Goal: Task Accomplishment & Management: Complete application form

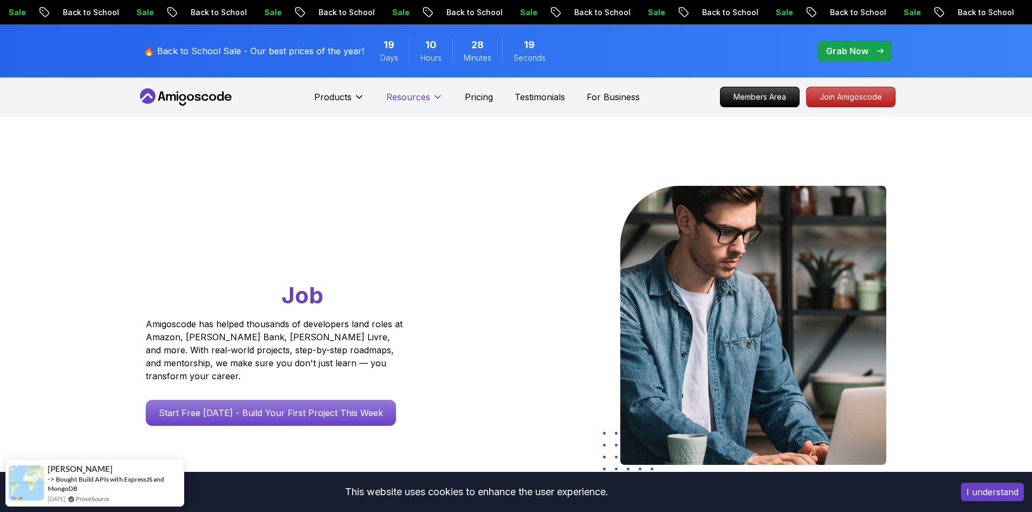
click at [472, 101] on p "Pricing" at bounding box center [479, 96] width 28 height 13
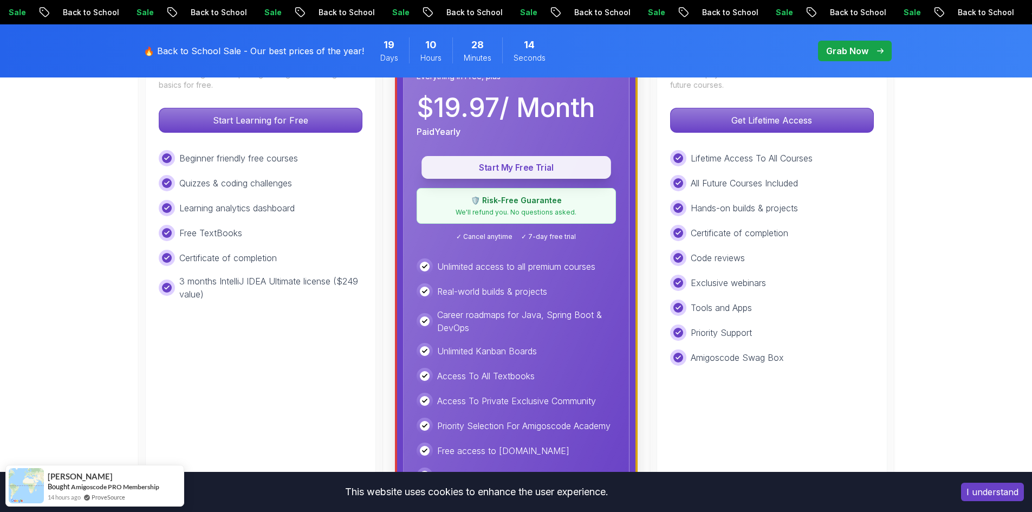
scroll to position [325, 0]
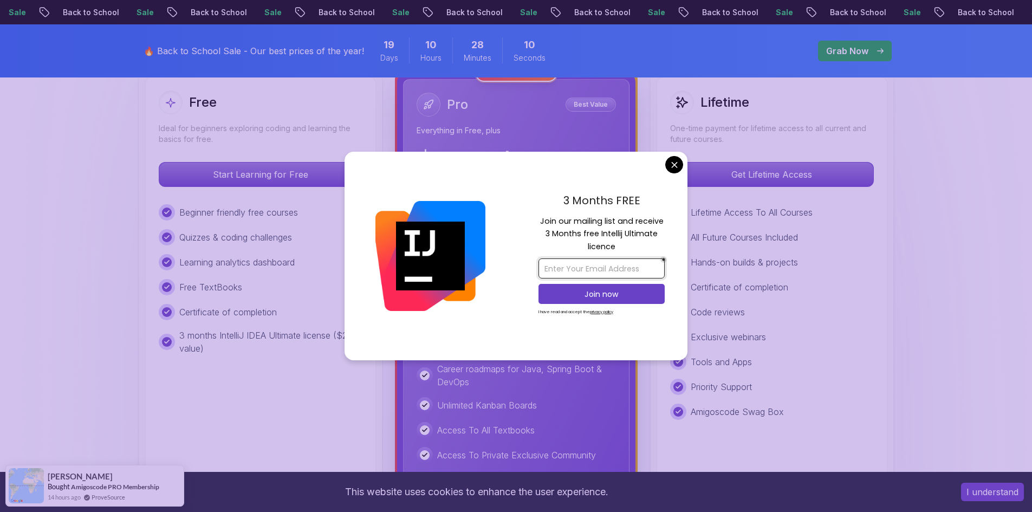
click at [573, 265] on input "email" at bounding box center [602, 268] width 126 height 20
paste input "agroclusteruz@gmail.com"
type input "agroclusteruz@gmail.com"
click at [582, 298] on p "Join now" at bounding box center [601, 294] width 102 height 11
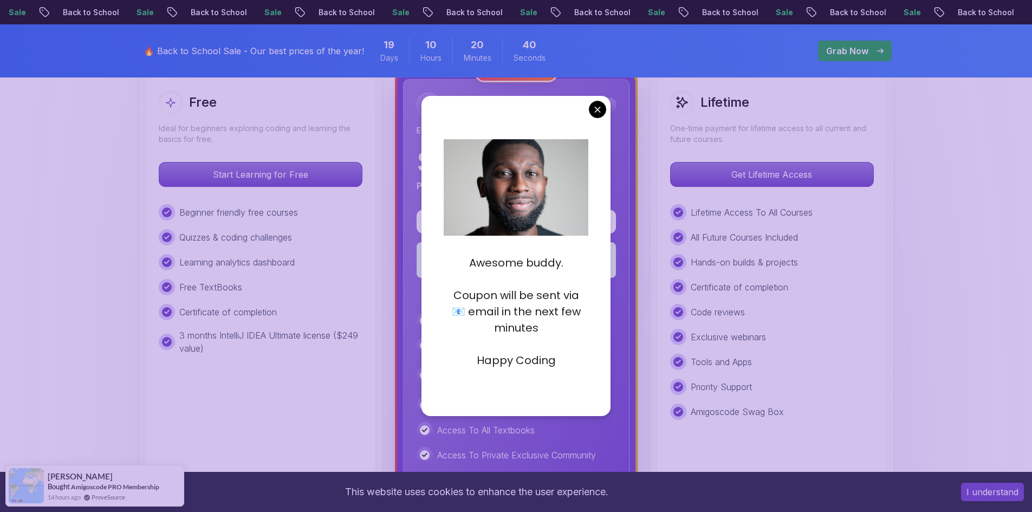
click at [540, 338] on p at bounding box center [516, 344] width 145 height 16
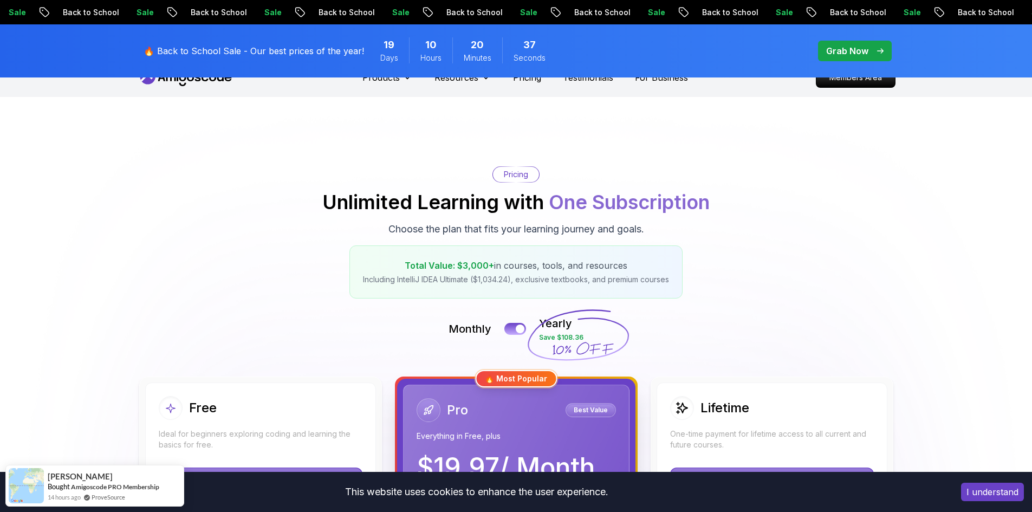
scroll to position [0, 0]
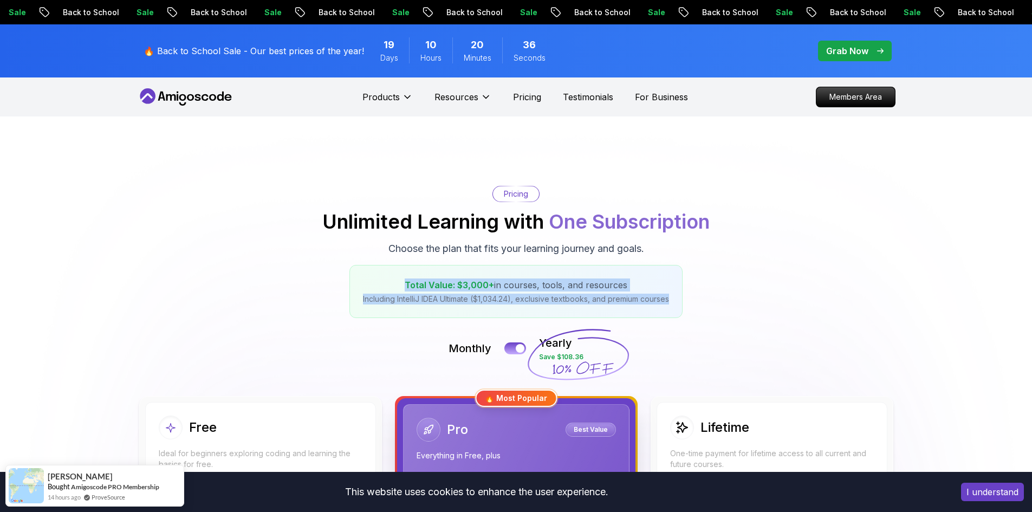
drag, startPoint x: 584, startPoint y: 300, endPoint x: 730, endPoint y: 301, distance: 146.3
click at [729, 301] on div "Pricing Unlimited Learning with One Subscription Choose the plan that fits your…" at bounding box center [516, 252] width 759 height 132
click at [731, 301] on div "Pricing Unlimited Learning with One Subscription Choose the plan that fits your…" at bounding box center [516, 252] width 759 height 132
drag, startPoint x: 761, startPoint y: 351, endPoint x: 313, endPoint y: 286, distance: 453.3
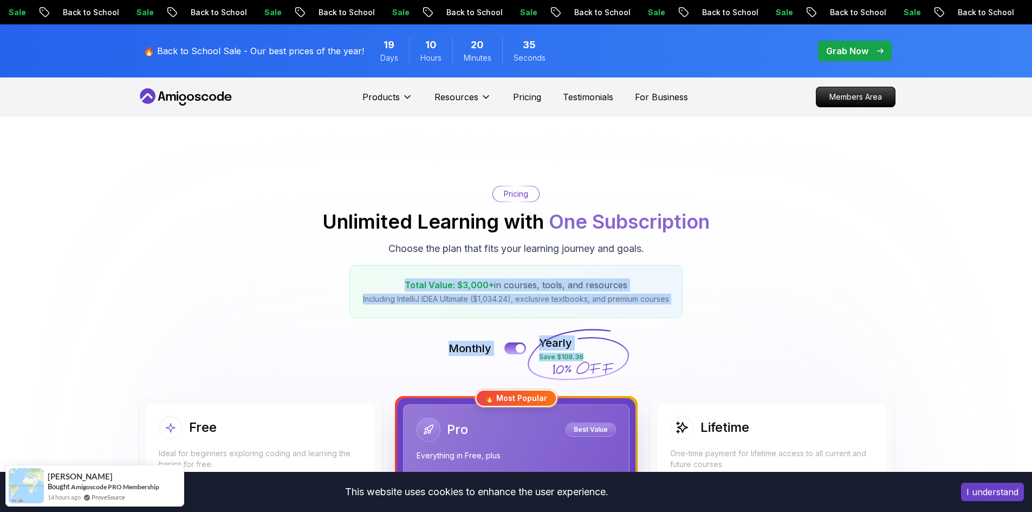
click at [312, 285] on div "Pricing Unlimited Learning with One Subscription Choose the plan that fits your…" at bounding box center [516, 252] width 759 height 132
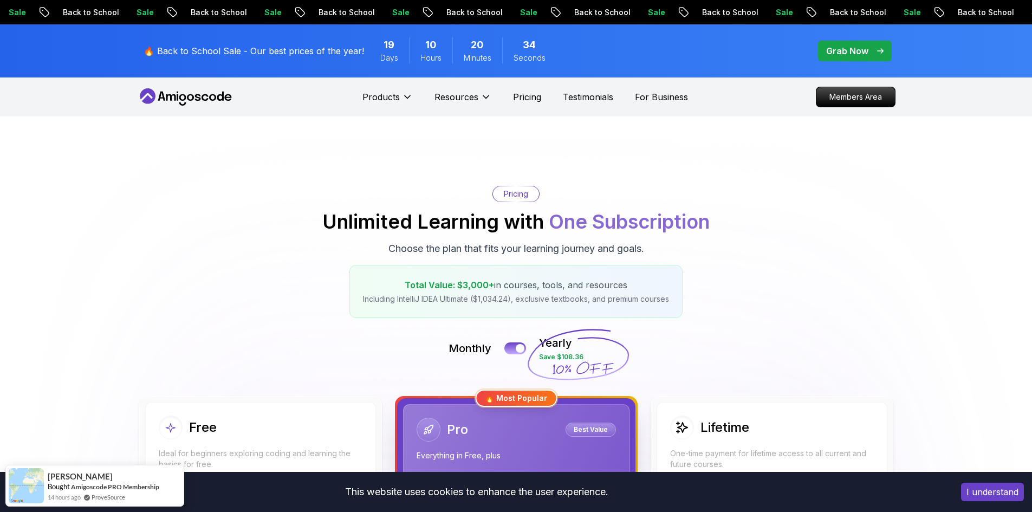
click at [627, 306] on div "Total Value: $3,000+ in courses, tools, and resources Including IntelliJ IDEA U…" at bounding box center [515, 291] width 333 height 53
click at [647, 295] on p "Including IntelliJ IDEA Ultimate ($1,034.24), exclusive textbooks, and premium …" at bounding box center [516, 299] width 306 height 11
click at [666, 296] on p "Including IntelliJ IDEA Ultimate ($1,034.24), exclusive textbooks, and premium …" at bounding box center [516, 299] width 306 height 11
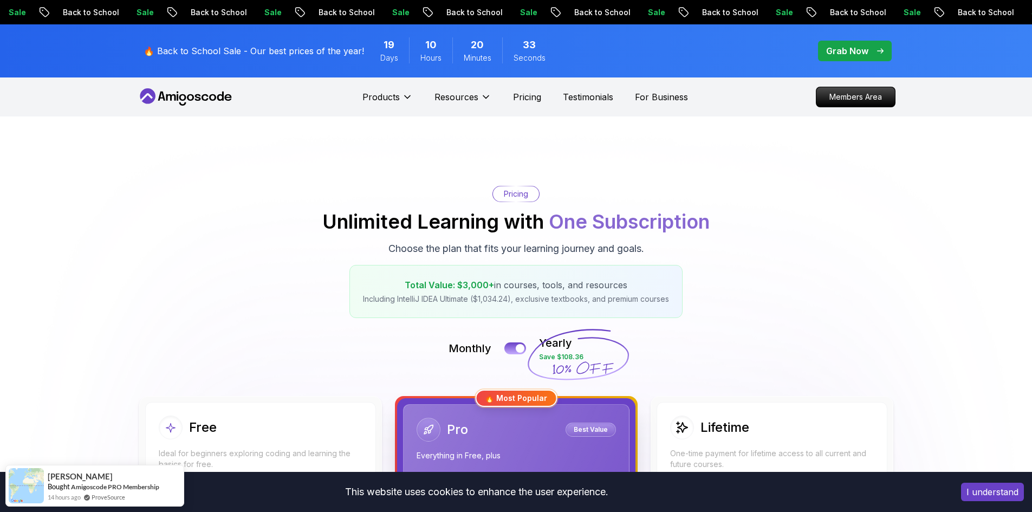
click at [635, 299] on p "Including IntelliJ IDEA Ultimate ($1,034.24), exclusive textbooks, and premium …" at bounding box center [516, 299] width 306 height 11
click at [563, 306] on div "Total Value: $3,000+ in courses, tools, and resources Including IntelliJ IDEA U…" at bounding box center [515, 291] width 333 height 53
click at [567, 299] on p "Including IntelliJ IDEA Ultimate ($1,034.24), exclusive textbooks, and premium …" at bounding box center [516, 299] width 306 height 11
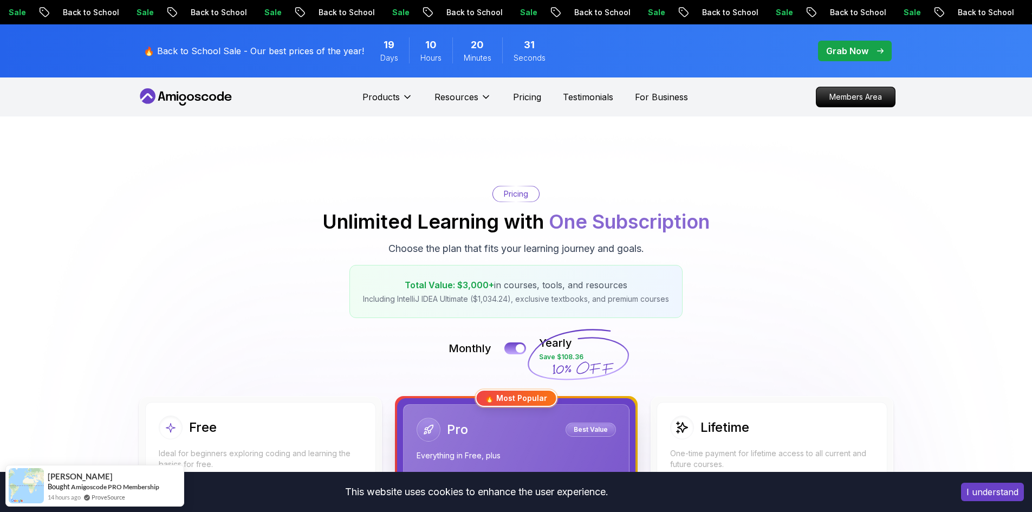
click at [541, 301] on p "Including IntelliJ IDEA Ultimate ($1,034.24), exclusive textbooks, and premium …" at bounding box center [516, 299] width 306 height 11
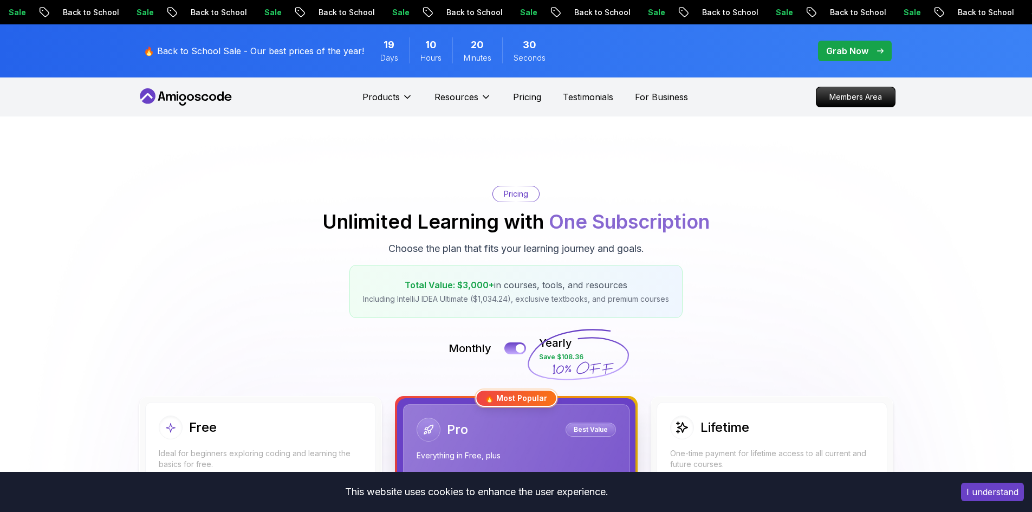
click at [572, 296] on p "Including IntelliJ IDEA Ultimate ($1,034.24), exclusive textbooks, and premium …" at bounding box center [516, 299] width 306 height 11
click at [600, 303] on p "Including IntelliJ IDEA Ultimate ($1,034.24), exclusive textbooks, and premium …" at bounding box center [516, 299] width 306 height 11
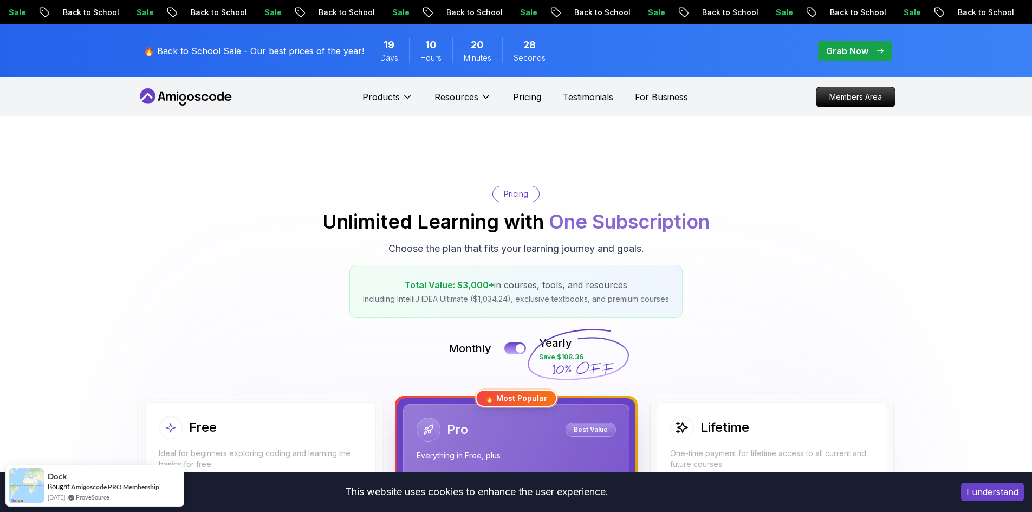
click at [695, 304] on div "Pricing Unlimited Learning with One Subscription Choose the plan that fits your…" at bounding box center [516, 252] width 759 height 132
click at [627, 226] on span "One Subscription" at bounding box center [629, 222] width 161 height 24
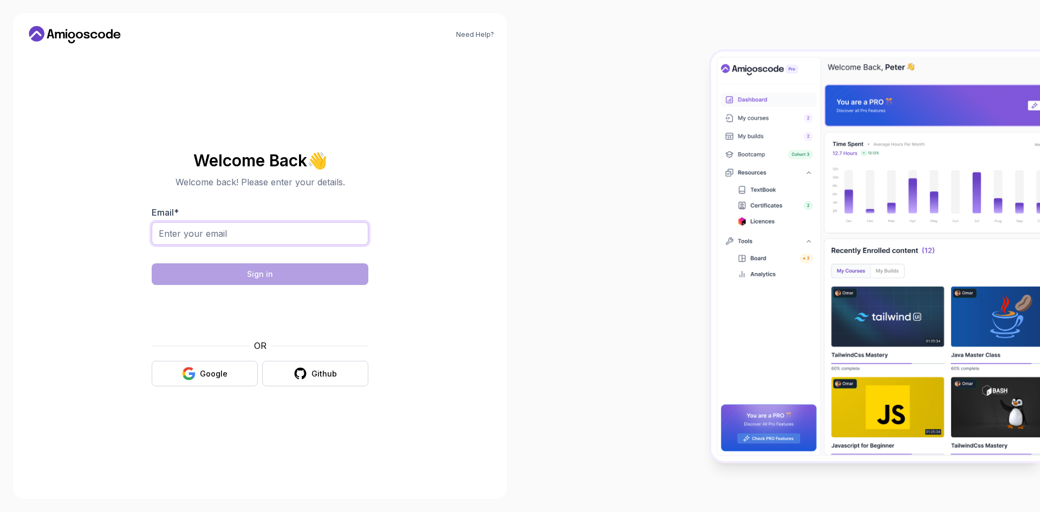
click at [206, 240] on input "Email *" at bounding box center [260, 233] width 217 height 23
type input "agroclusteruz@gmail.com"
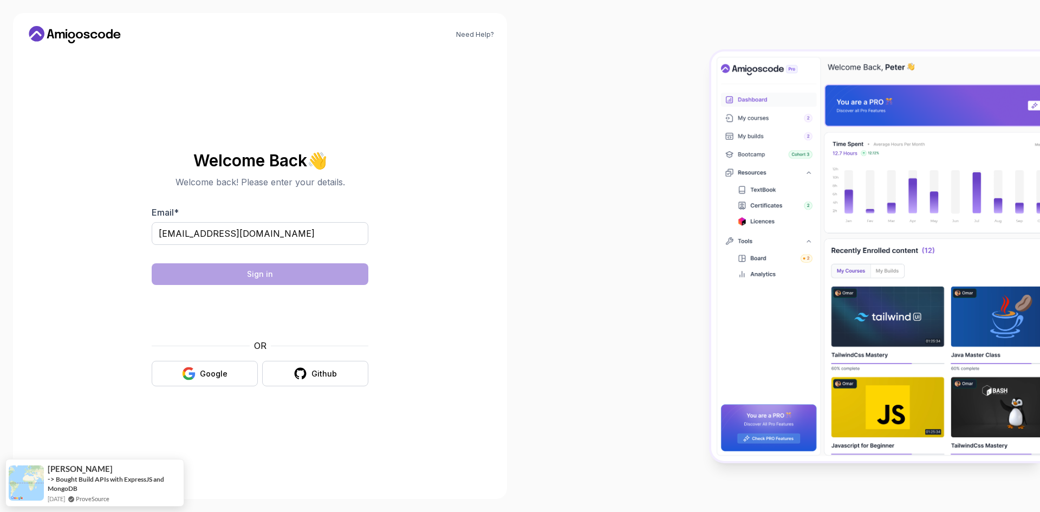
click at [235, 258] on form "Email * agroclusteruz@gmail.com Sign in OR Google Github" at bounding box center [260, 296] width 217 height 180
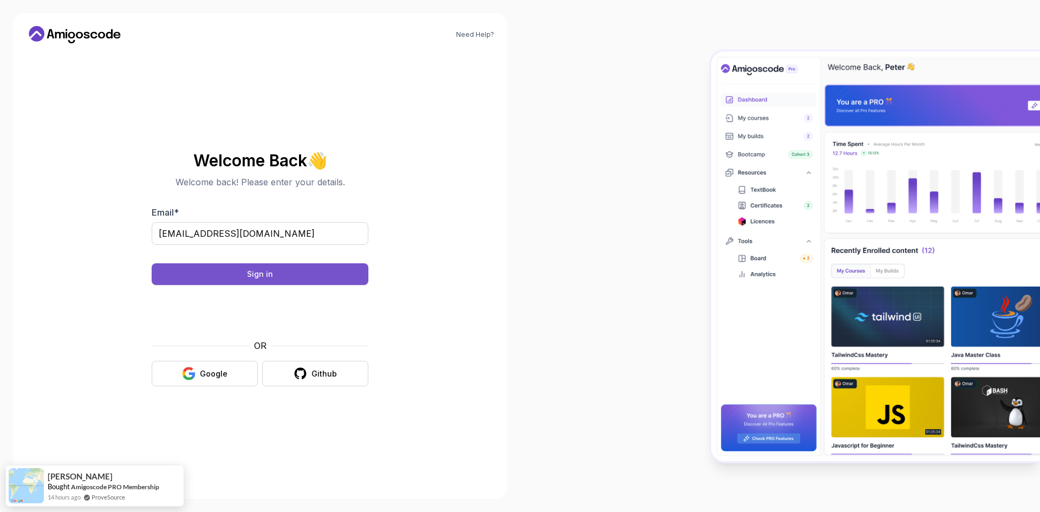
click at [270, 264] on button "Sign in" at bounding box center [260, 274] width 217 height 22
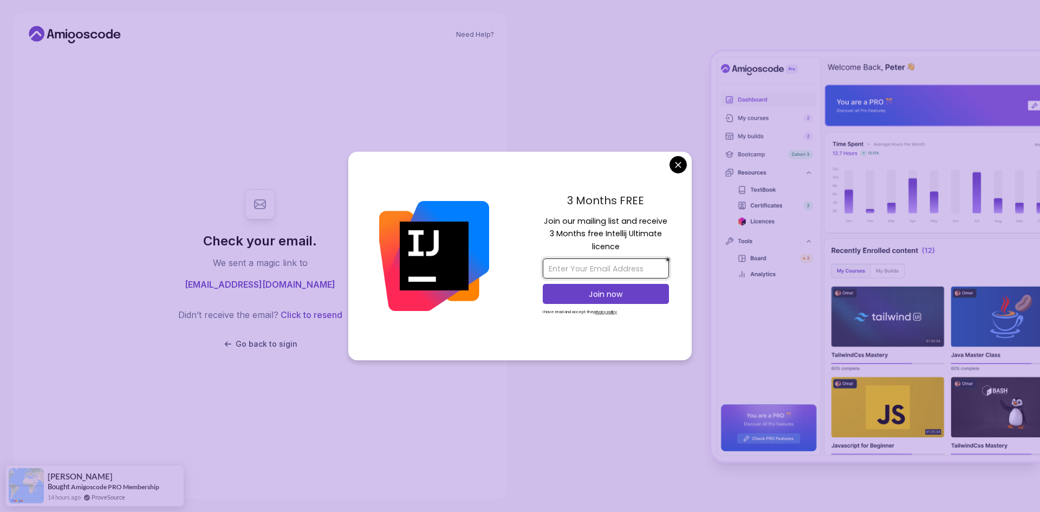
click at [610, 263] on input "email" at bounding box center [606, 268] width 126 height 20
click at [692, 160] on div at bounding box center [780, 256] width 520 height 512
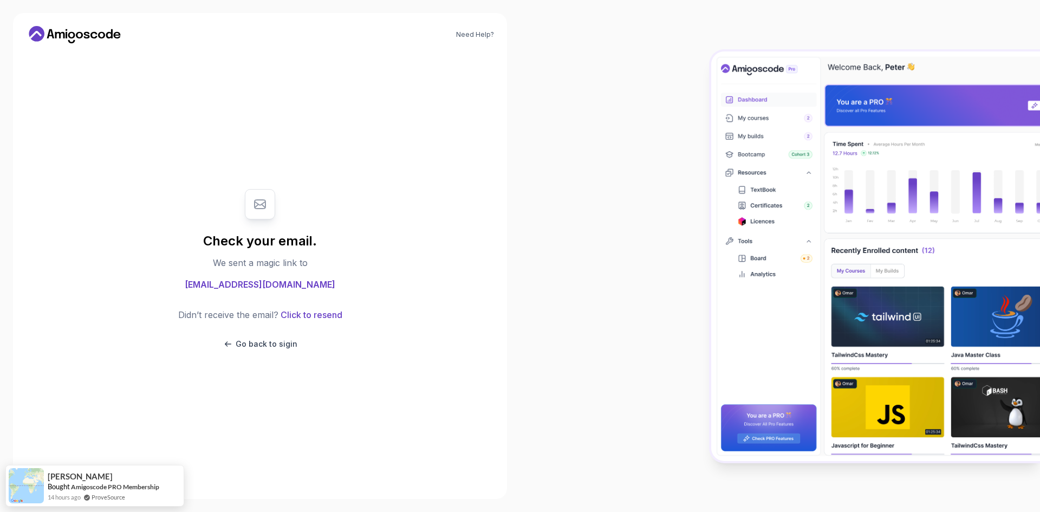
click at [683, 160] on body "Need Help? Check your email. We sent a magic link to agroclusteruz@gmail.com Di…" at bounding box center [520, 256] width 1040 height 512
click at [242, 281] on span "agroclusteruz@gmail.com" at bounding box center [260, 284] width 151 height 13
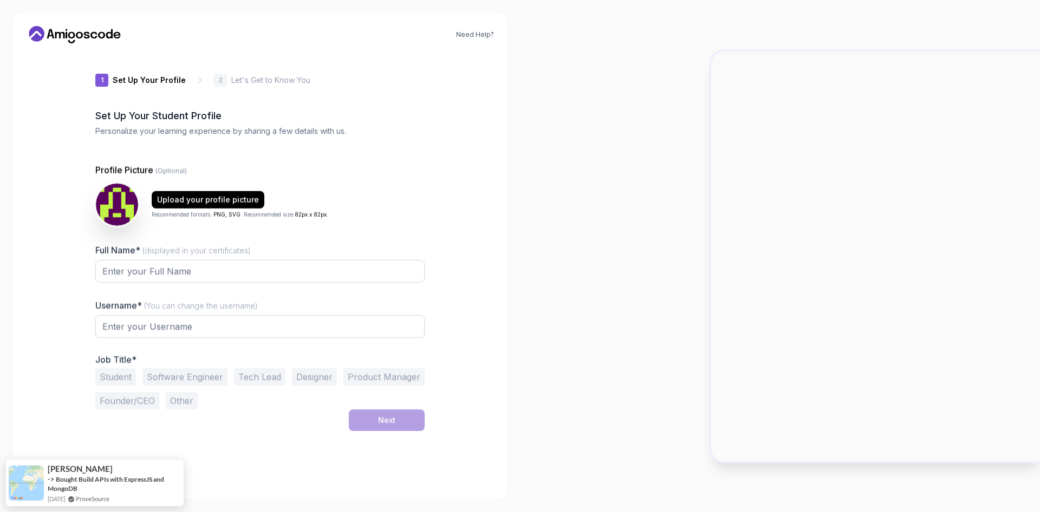
type input "braveorcacb69b"
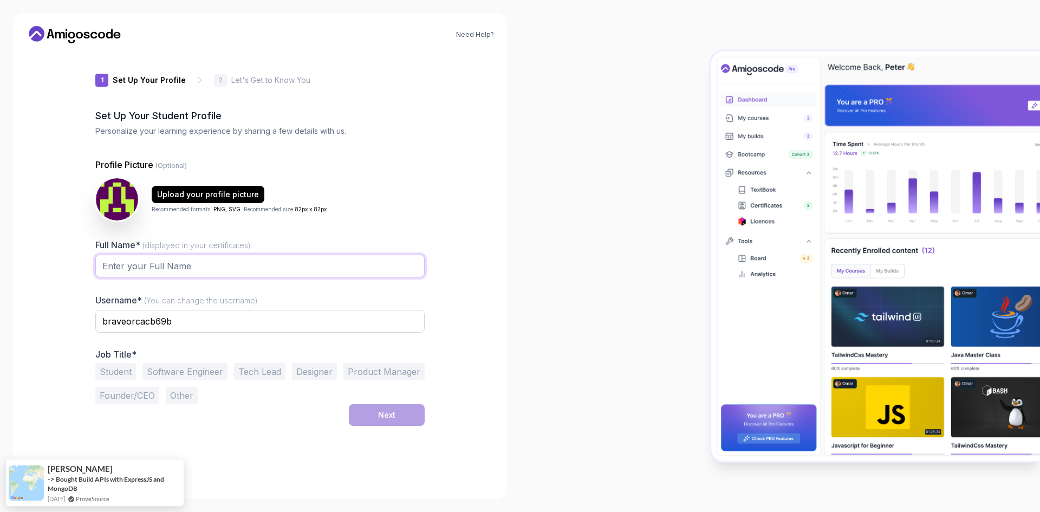
click at [187, 272] on input "Full Name* (displayed in your certificates)" at bounding box center [259, 266] width 329 height 23
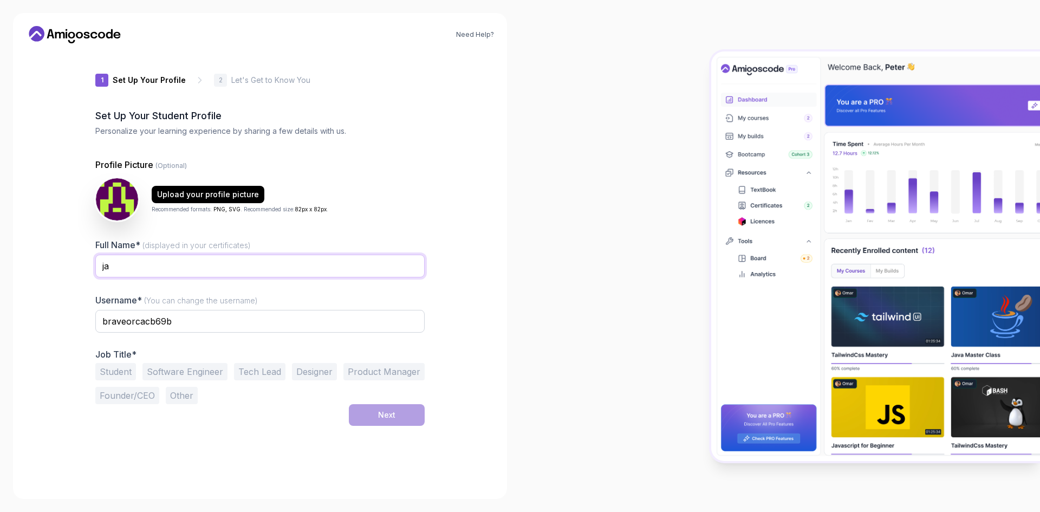
type input "j"
type input "Jaloliddin"
click at [135, 314] on input "braveorcacb69b" at bounding box center [259, 321] width 329 height 23
click at [212, 324] on input "braveorcacb69b" at bounding box center [259, 321] width 329 height 23
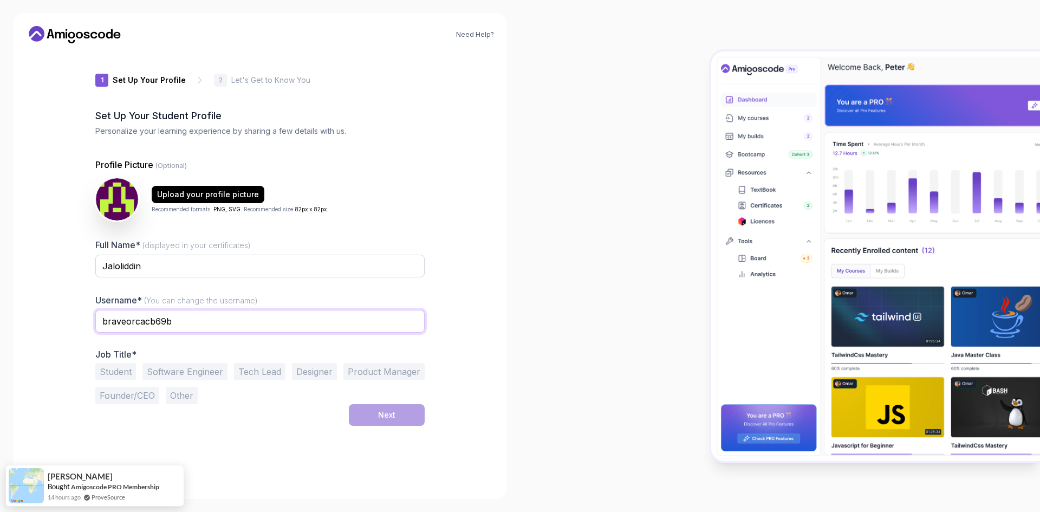
click at [110, 320] on input "braveorcacb69b" at bounding box center [259, 321] width 329 height 23
click at [266, 319] on input "braveorcacb69b" at bounding box center [259, 321] width 329 height 23
click at [111, 370] on button "Student" at bounding box center [115, 371] width 41 height 17
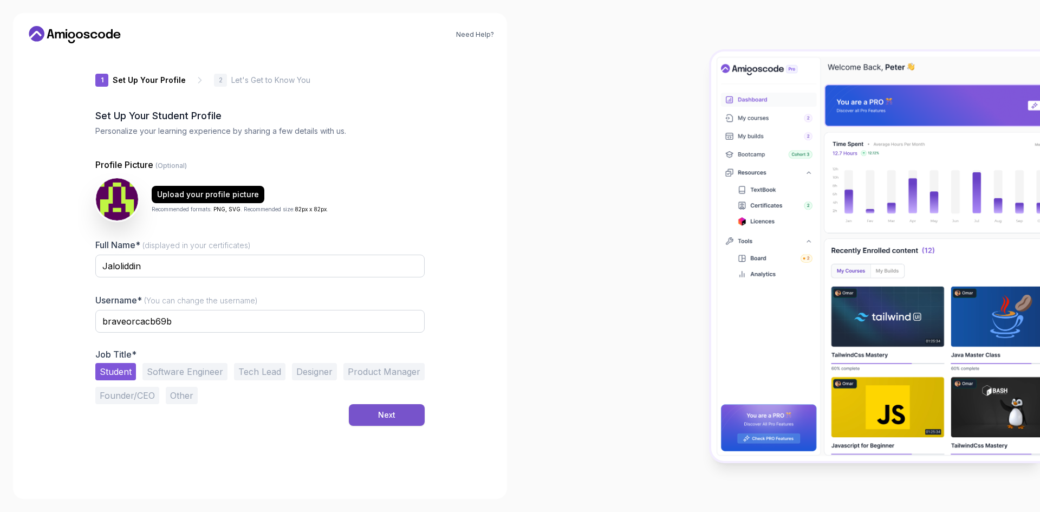
click at [396, 419] on button "Next" at bounding box center [387, 415] width 76 height 22
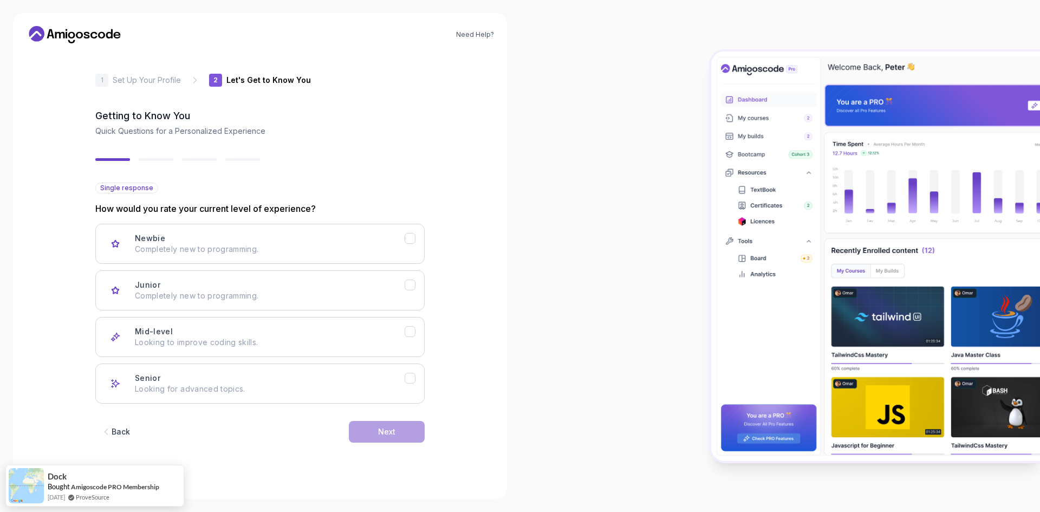
click at [150, 312] on div "Newbie Completely new to programming. Junior Completely new to programming. Mid…" at bounding box center [259, 314] width 329 height 180
click at [269, 291] on p "Completely new to programming." at bounding box center [270, 295] width 270 height 11
click at [393, 429] on div "Next" at bounding box center [386, 431] width 17 height 11
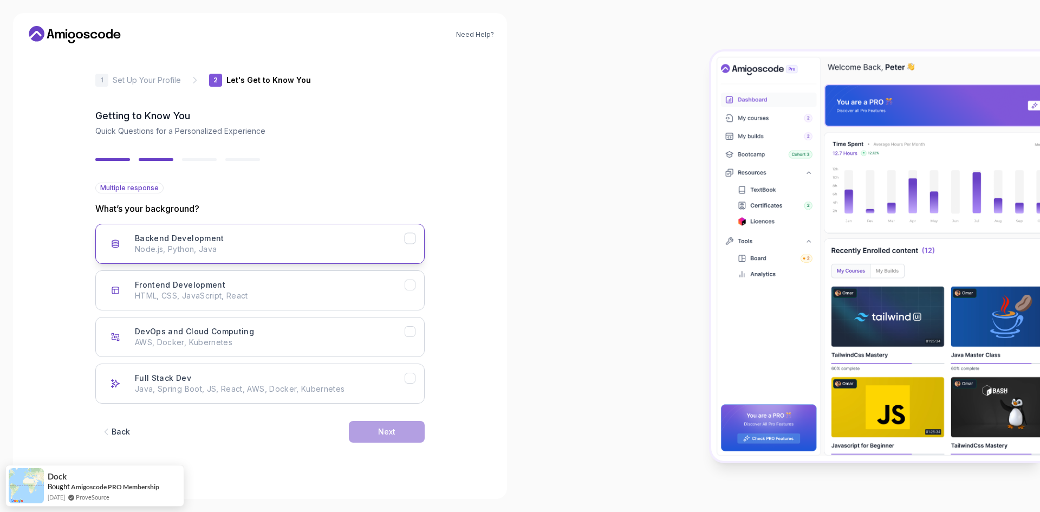
click at [191, 249] on p "Node.js, Python, Java" at bounding box center [270, 249] width 270 height 11
click at [384, 429] on div "Next" at bounding box center [386, 431] width 17 height 11
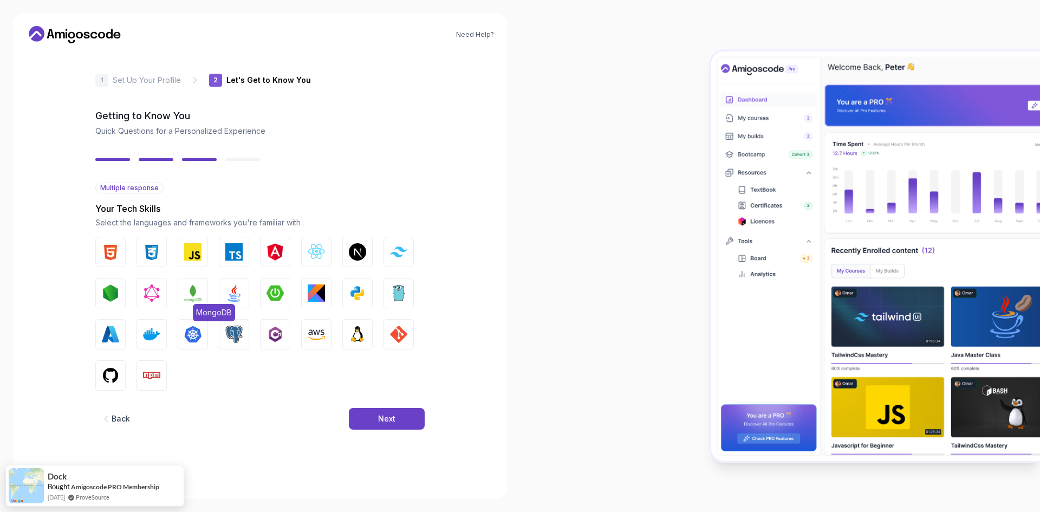
click at [191, 299] on img "button" at bounding box center [192, 292] width 17 height 17
click at [186, 296] on img "button" at bounding box center [192, 292] width 17 height 17
click at [246, 284] on button "Java" at bounding box center [234, 293] width 30 height 30
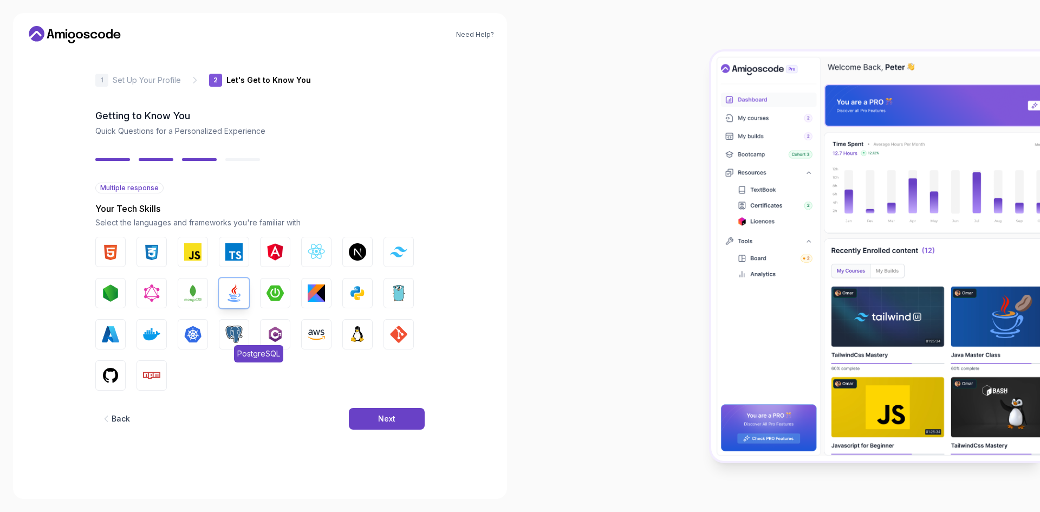
click at [241, 336] on img "button" at bounding box center [233, 334] width 17 height 17
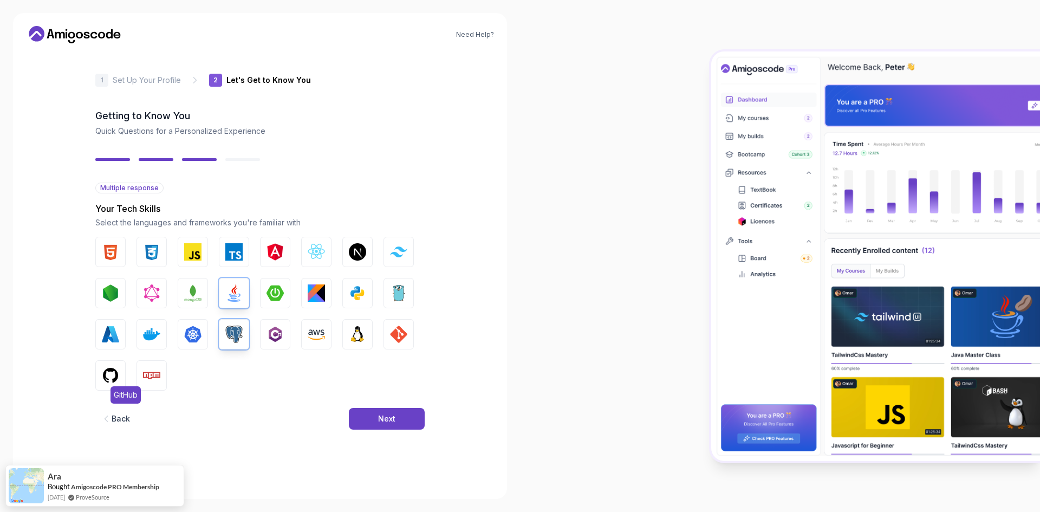
click at [106, 379] on img "button" at bounding box center [110, 375] width 17 height 17
click at [353, 331] on img "button" at bounding box center [357, 334] width 17 height 17
click at [376, 417] on button "Next" at bounding box center [387, 419] width 76 height 22
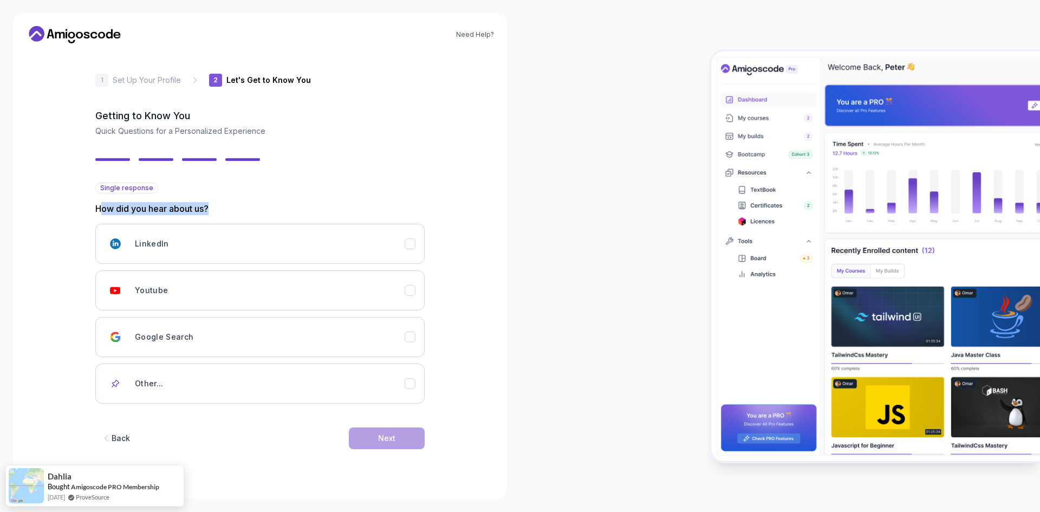
drag, startPoint x: 104, startPoint y: 213, endPoint x: 238, endPoint y: 213, distance: 133.8
click at [238, 213] on p "How did you hear about us?" at bounding box center [259, 208] width 329 height 13
drag, startPoint x: 169, startPoint y: 374, endPoint x: 374, endPoint y: 440, distance: 215.7
click at [173, 375] on div "Other..." at bounding box center [270, 384] width 270 height 22
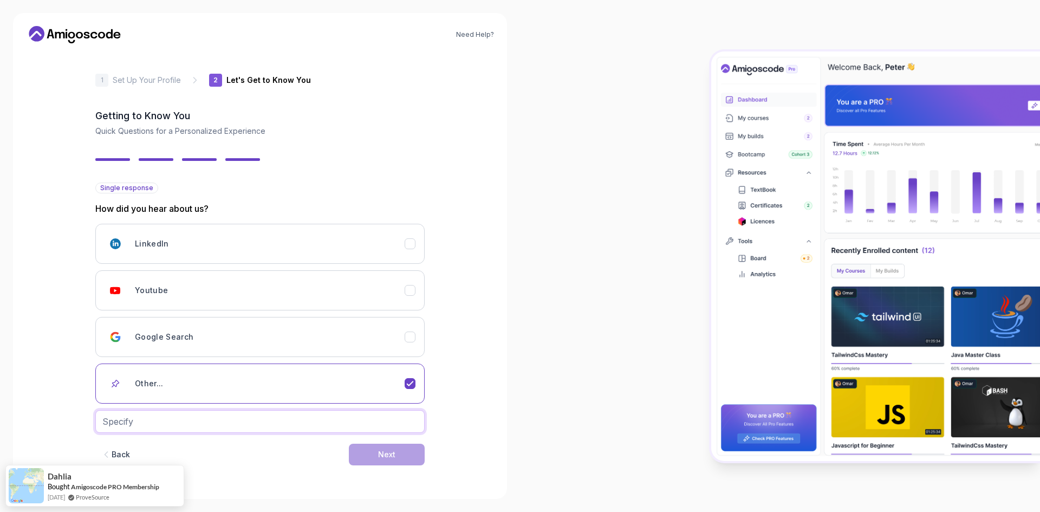
click at [309, 432] on input "text" at bounding box center [259, 421] width 329 height 23
click at [181, 332] on h3 "Google Search" at bounding box center [164, 337] width 59 height 11
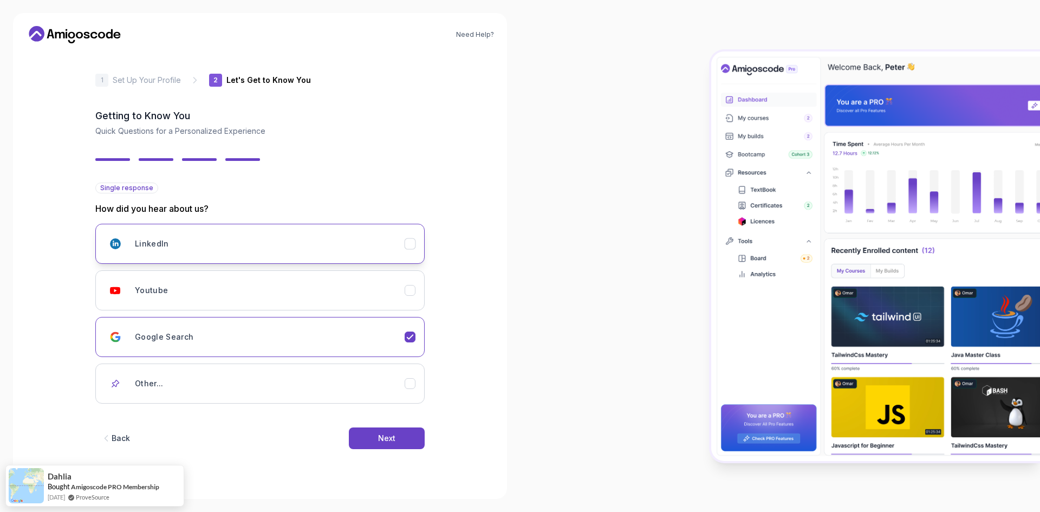
click at [398, 231] on button "LinkedIn" at bounding box center [259, 244] width 329 height 40
drag, startPoint x: 375, startPoint y: 424, endPoint x: 365, endPoint y: 428, distance: 11.2
click at [369, 425] on div "Back Next" at bounding box center [259, 438] width 329 height 56
click at [363, 435] on button "Next" at bounding box center [387, 438] width 76 height 22
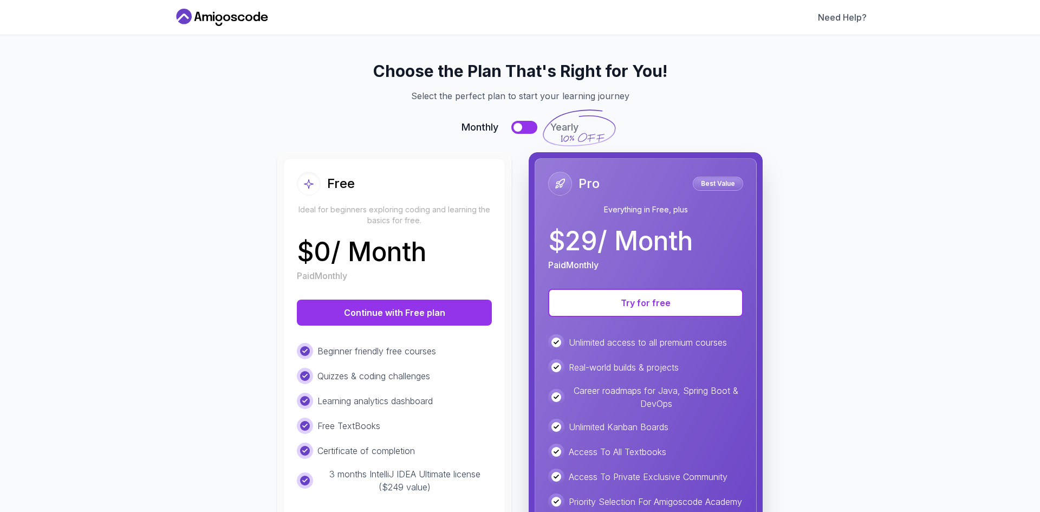
click at [426, 242] on p "$ 0 / Month" at bounding box center [361, 252] width 129 height 26
click at [438, 204] on p "Ideal for beginners exploring coding and learning the basics for free." at bounding box center [394, 215] width 195 height 22
click at [356, 303] on button "Continue with Free plan" at bounding box center [394, 313] width 195 height 26
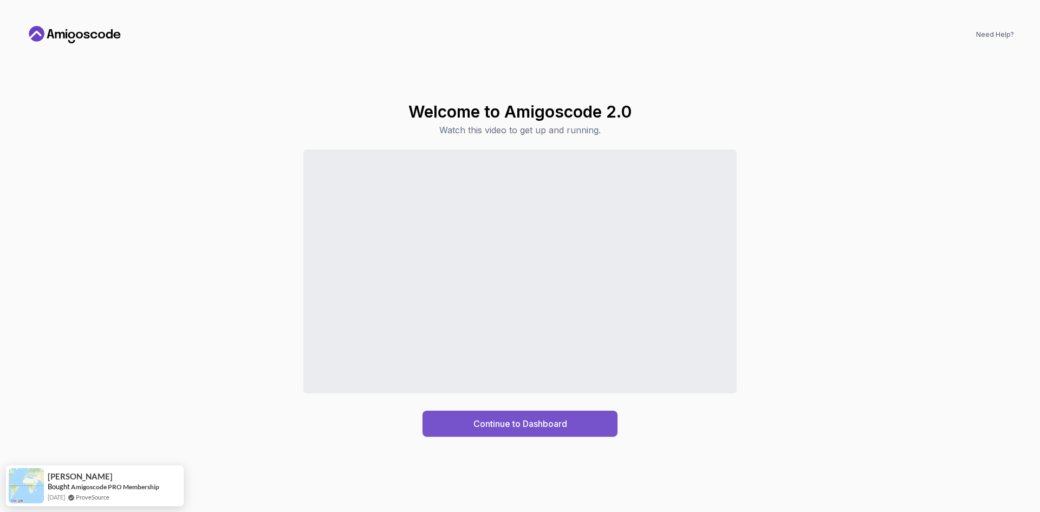
click at [480, 424] on div "Continue to Dashboard" at bounding box center [521, 423] width 94 height 13
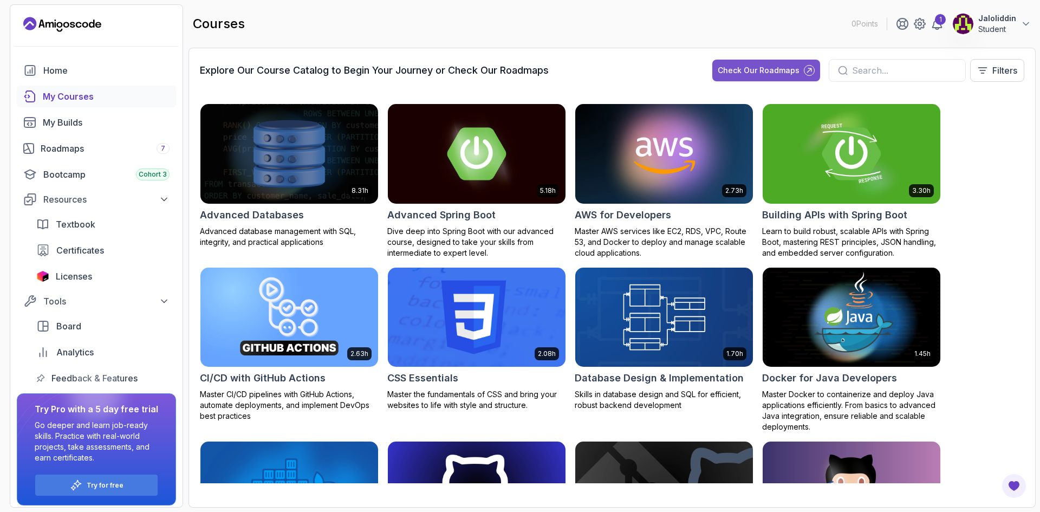
click at [754, 69] on div "Check Our Roadmaps" at bounding box center [759, 70] width 82 height 11
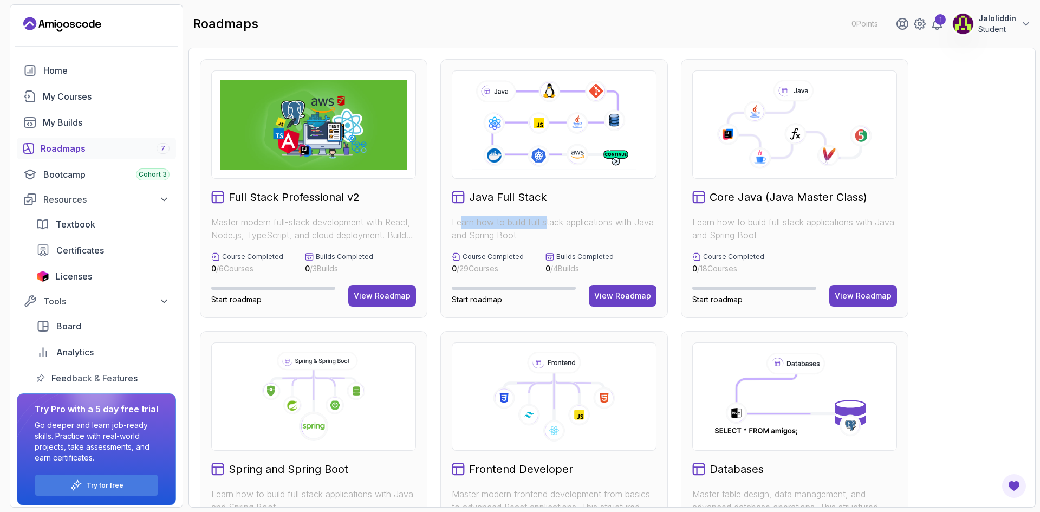
drag, startPoint x: 464, startPoint y: 224, endPoint x: 569, endPoint y: 229, distance: 105.2
click at [568, 229] on p "Learn how to build full stack applications with Java and Spring Boot" at bounding box center [554, 229] width 205 height 26
click at [569, 229] on p "Learn how to build full stack applications with Java and Spring Boot" at bounding box center [554, 229] width 205 height 26
click at [581, 256] on p "Builds Completed" at bounding box center [584, 256] width 57 height 9
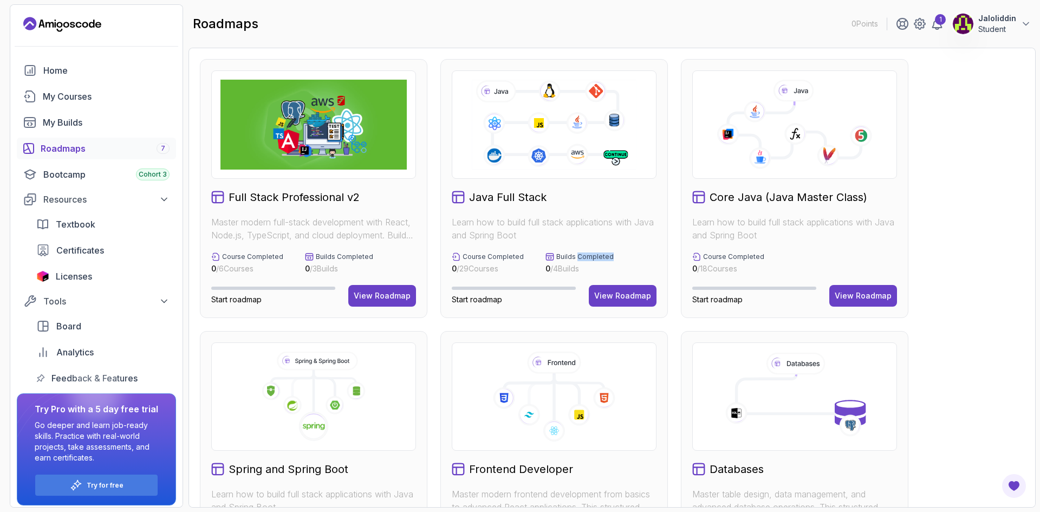
click at [601, 242] on div "Java Full Stack Learn how to build full stack applications with Java and Spring…" at bounding box center [554, 188] width 228 height 259
click at [568, 130] on icon at bounding box center [553, 124] width 167 height 93
click at [633, 292] on div "View Roadmap" at bounding box center [622, 295] width 57 height 11
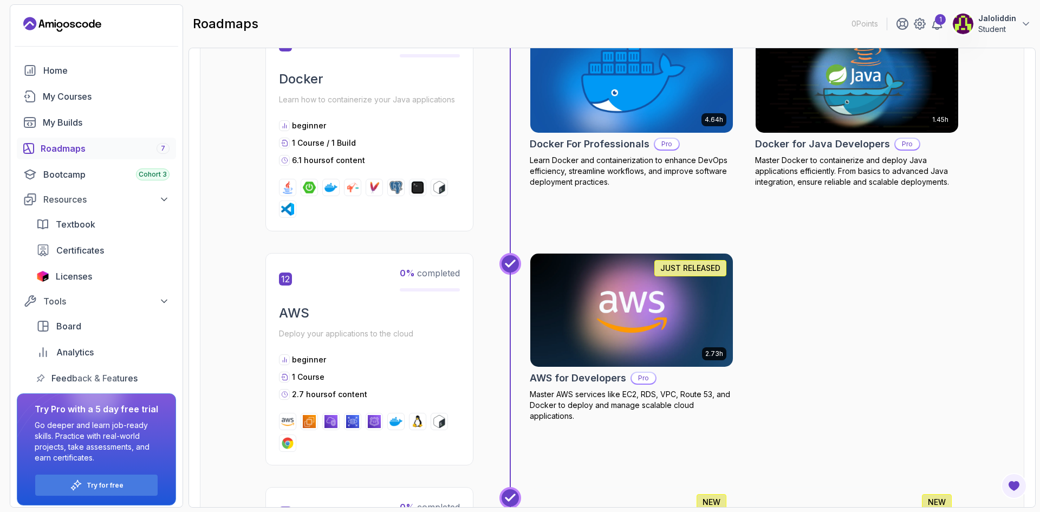
scroll to position [3034, 0]
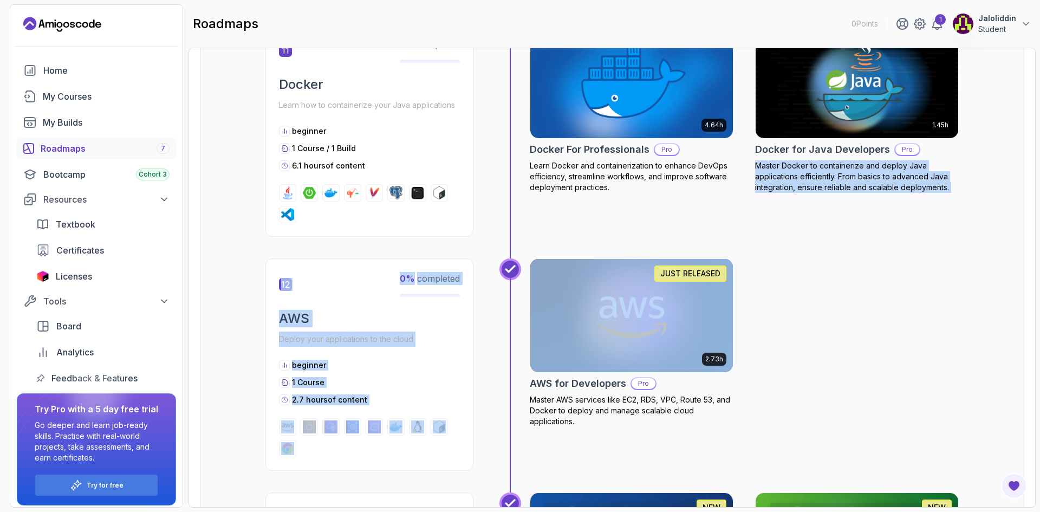
drag, startPoint x: 1033, startPoint y: 294, endPoint x: 1024, endPoint y: 100, distance: 194.2
click at [1024, 131] on div "Roadmaps Java Full Stack Explore the Full Roadmap Guide Getting Started Let's k…" at bounding box center [612, 278] width 847 height 460
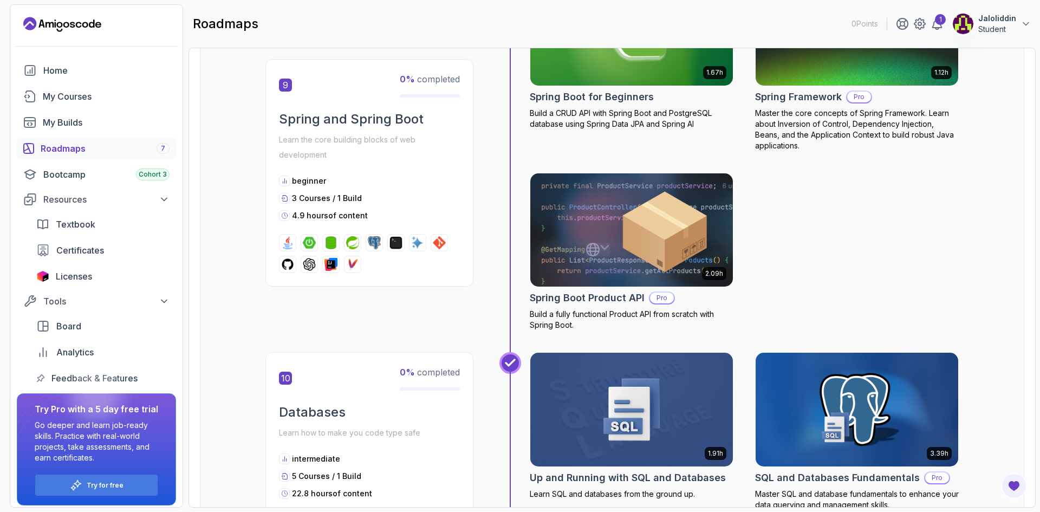
drag, startPoint x: 665, startPoint y: 355, endPoint x: 676, endPoint y: 355, distance: 10.8
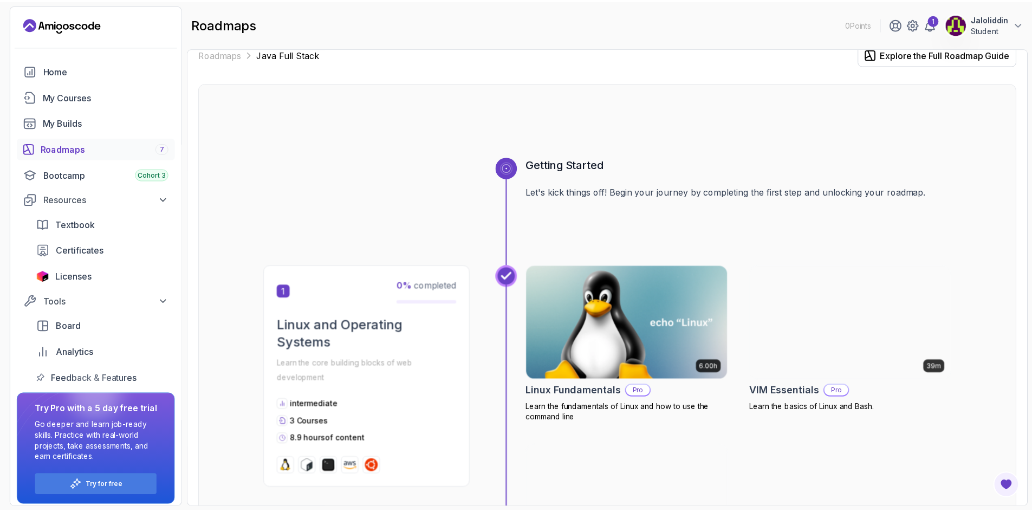
scroll to position [0, 0]
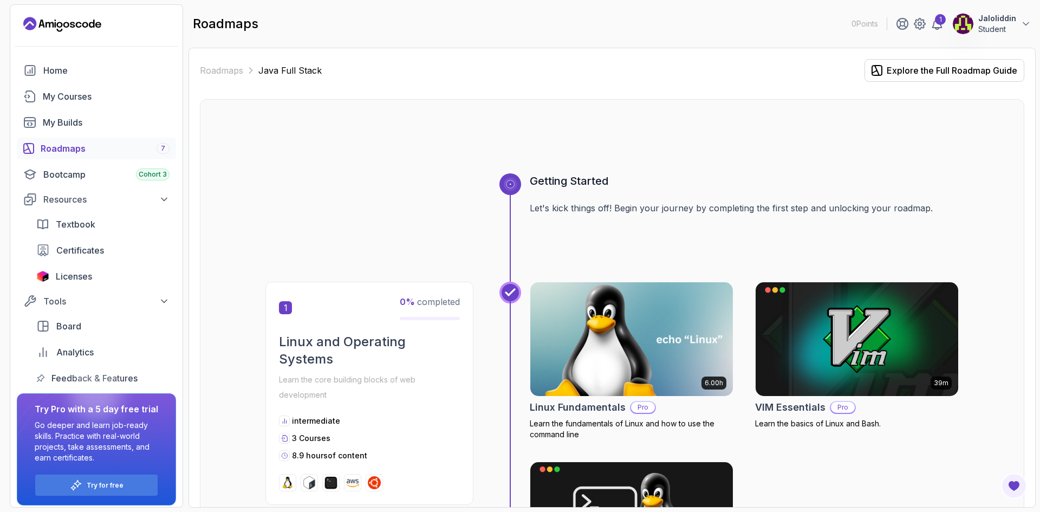
click at [659, 365] on img at bounding box center [632, 339] width 213 height 119
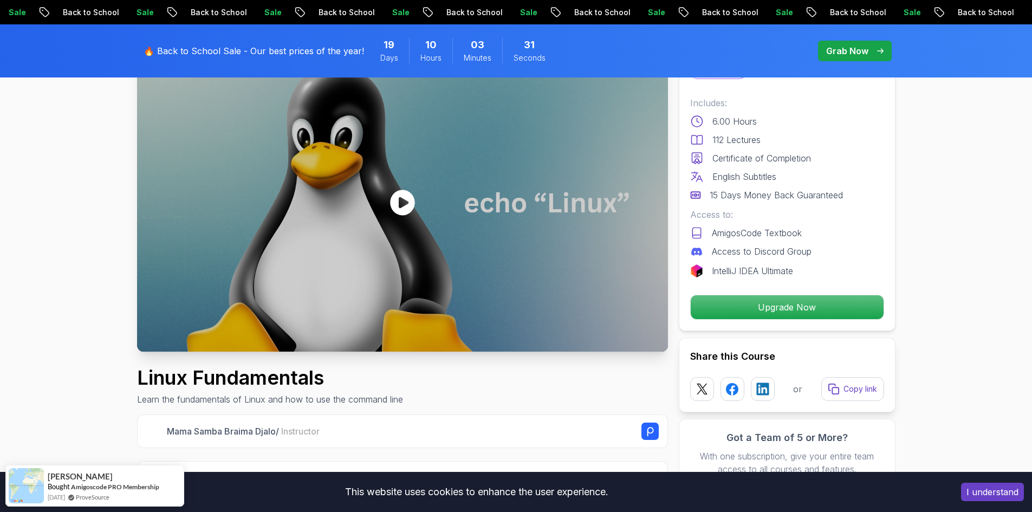
scroll to position [108, 0]
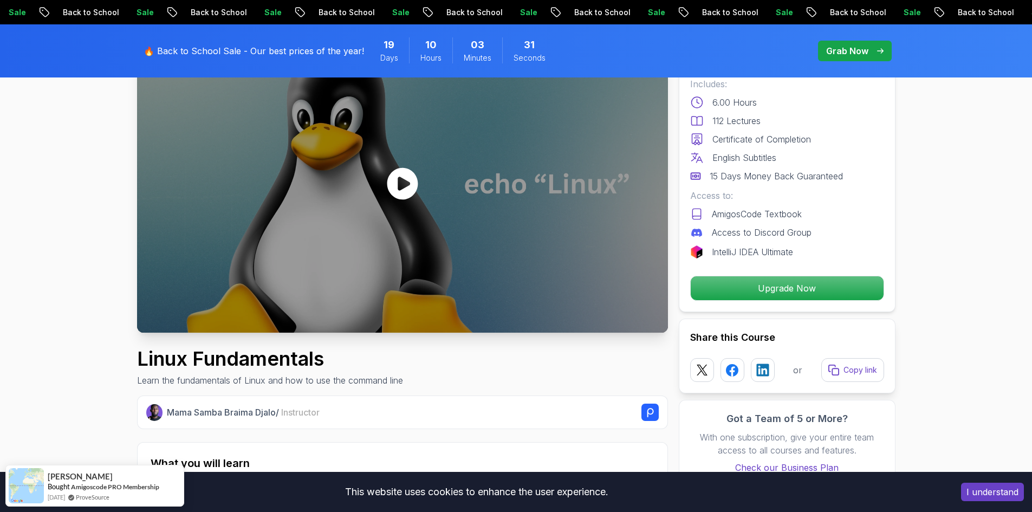
click at [420, 253] on div at bounding box center [402, 183] width 531 height 299
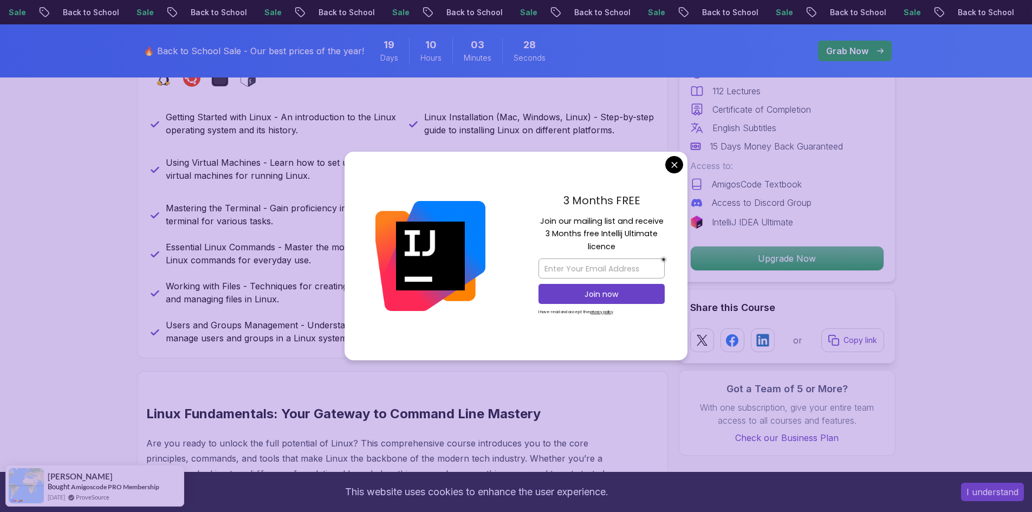
scroll to position [542, 0]
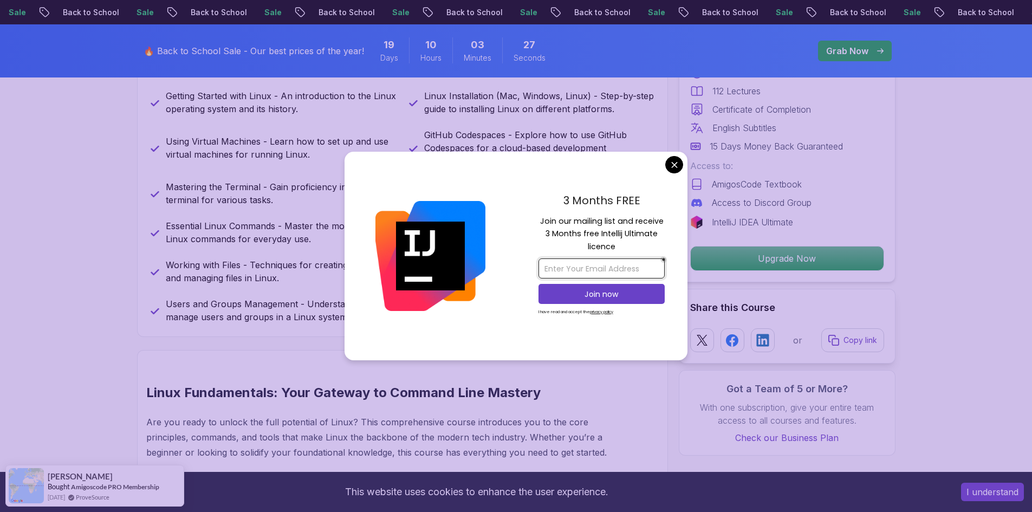
click at [580, 268] on input "email" at bounding box center [602, 268] width 126 height 20
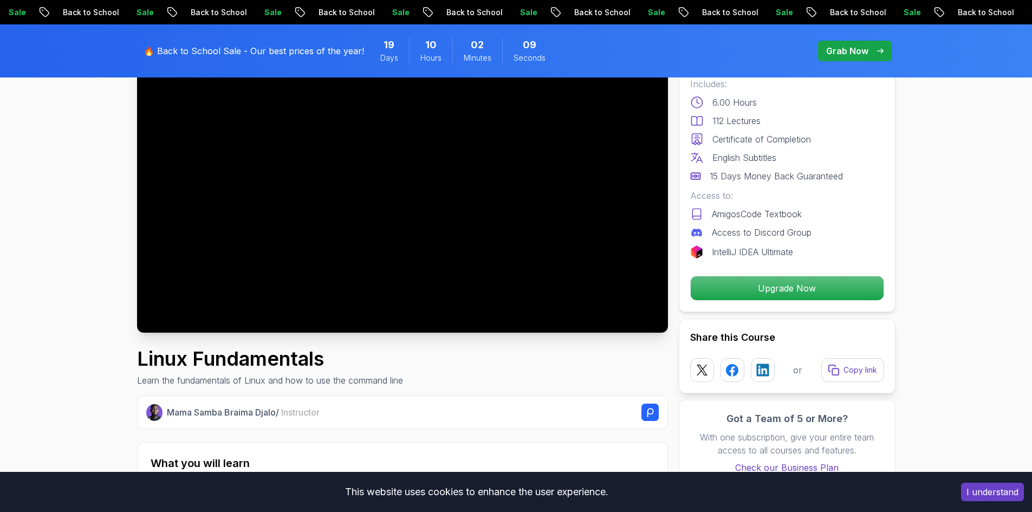
scroll to position [0, 0]
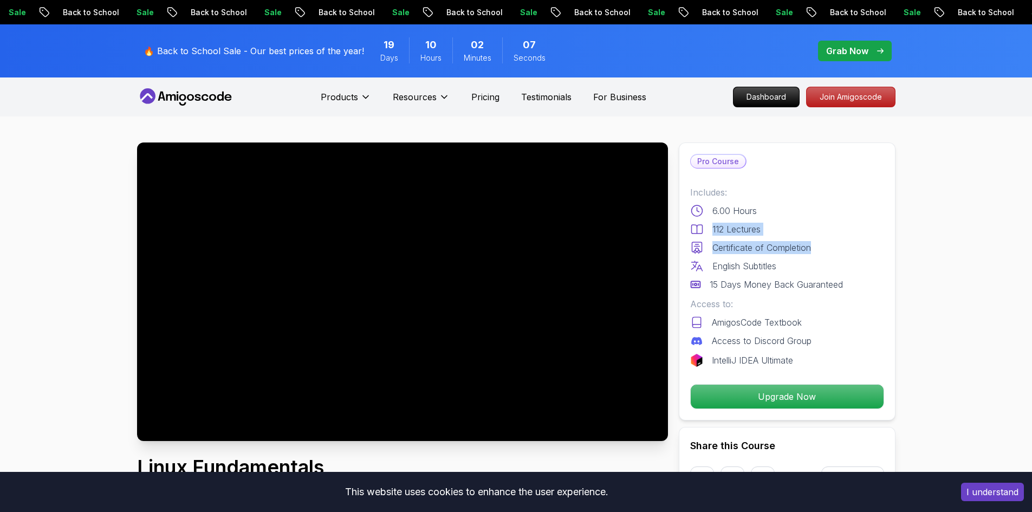
drag, startPoint x: 779, startPoint y: 239, endPoint x: 847, endPoint y: 239, distance: 67.7
click at [847, 239] on div "Includes: 6.00 Hours 112 Lectures Certificate of Completion English Subtitles 1…" at bounding box center [787, 238] width 194 height 105
click at [731, 278] on p "15 Days Money Back Guaranteed" at bounding box center [776, 284] width 133 height 13
drag, startPoint x: 750, startPoint y: 319, endPoint x: 760, endPoint y: 329, distance: 13.8
click at [772, 319] on div "AmigosCode Textbook" at bounding box center [787, 322] width 194 height 13
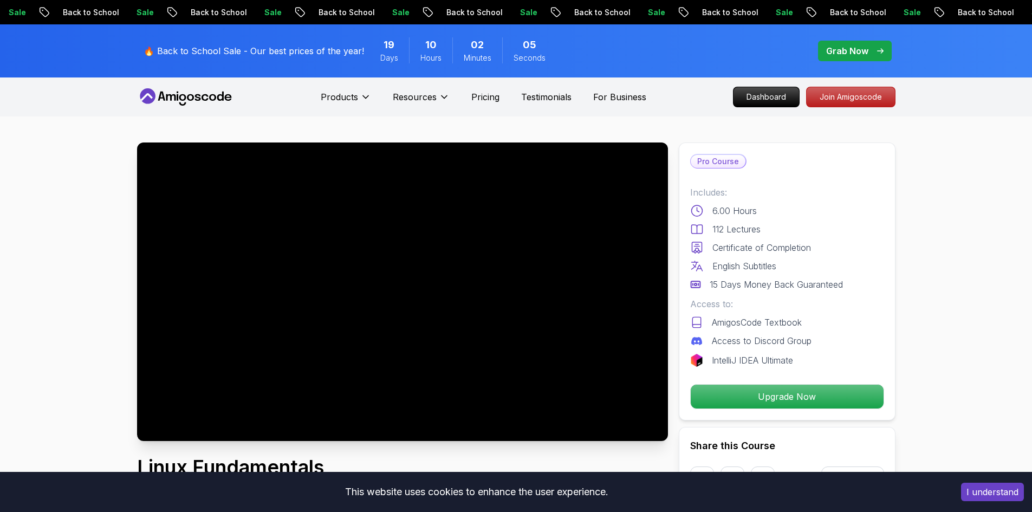
click at [719, 343] on p "Access to Discord Group" at bounding box center [762, 340] width 100 height 13
click at [734, 358] on p "IntelliJ IDEA Ultimate" at bounding box center [752, 360] width 81 height 13
click at [778, 365] on p "IntelliJ IDEA Ultimate" at bounding box center [752, 360] width 81 height 13
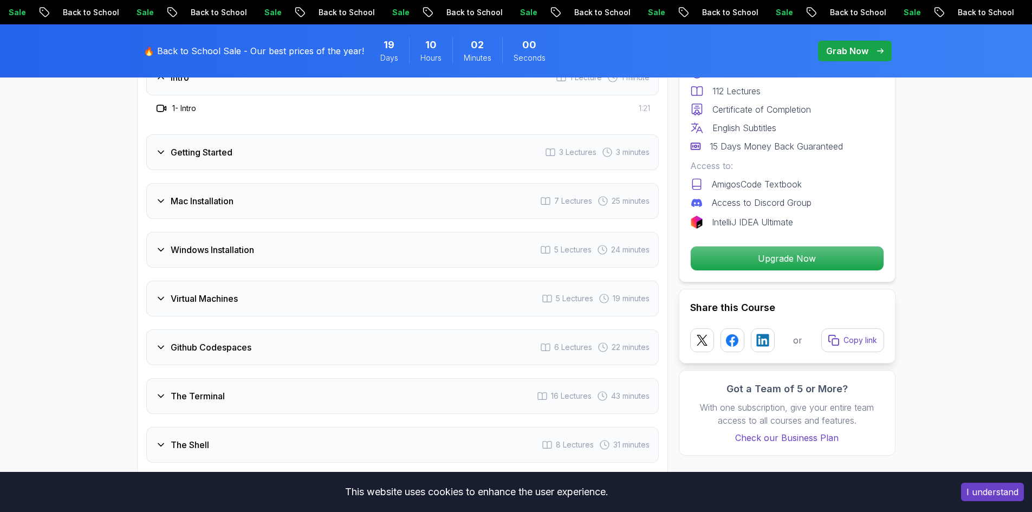
scroll to position [1517, 0]
